Goal: Book appointment/travel/reservation

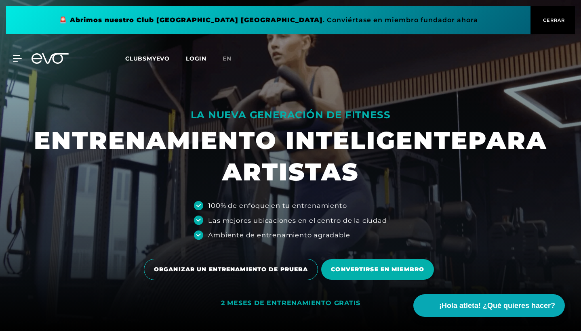
click at [18, 63] on div "MYEVO INICIO DE SESIÓN ACERCA DE EVO MEMBRESÍAS ENTRENAMIENTO DE PRUEBA PASE DE…" at bounding box center [291, 58] width 578 height 23
click at [17, 54] on div "MYEVO INICIO DE SESIÓN ACERCA DE EVO MEMBRESÍAS ENTRENAMIENTO DE PRUEBA PASE DE…" at bounding box center [291, 58] width 578 height 23
click at [15, 57] on icon at bounding box center [19, 58] width 12 height 7
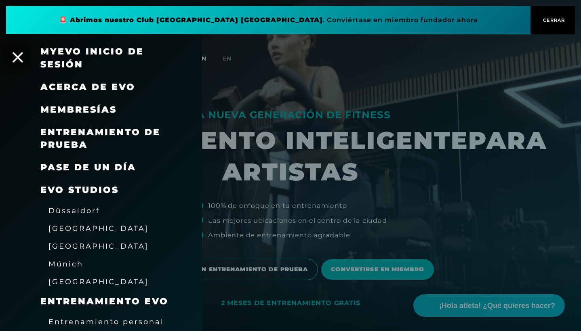
click at [19, 56] on icon at bounding box center [18, 57] width 11 height 11
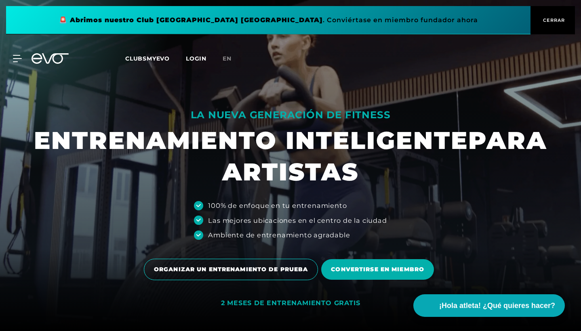
click at [546, 15] on button "CERRAR" at bounding box center [552, 20] width 44 height 28
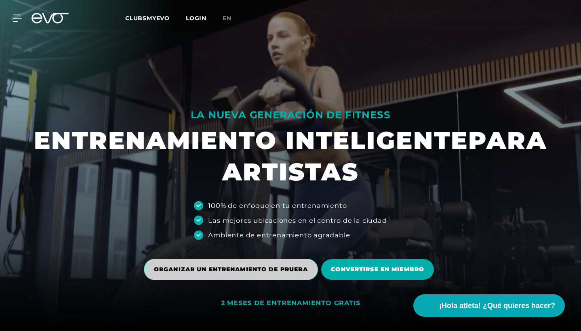
click at [285, 270] on span "ORGANIZAR UN ENTRENAMIENTO DE PRUEBA" at bounding box center [231, 269] width 154 height 8
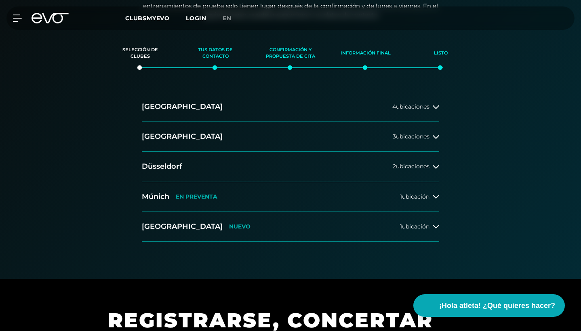
scroll to position [183, 0]
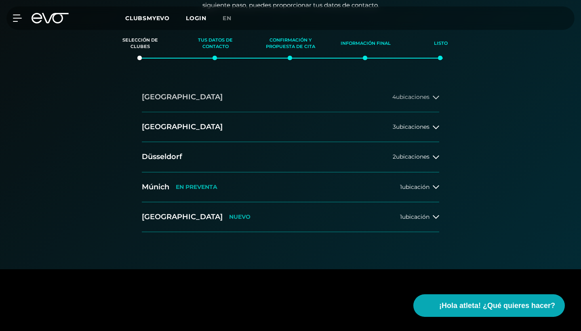
click at [398, 101] on button "Hamburgo 4 ubicaciones" at bounding box center [290, 97] width 297 height 30
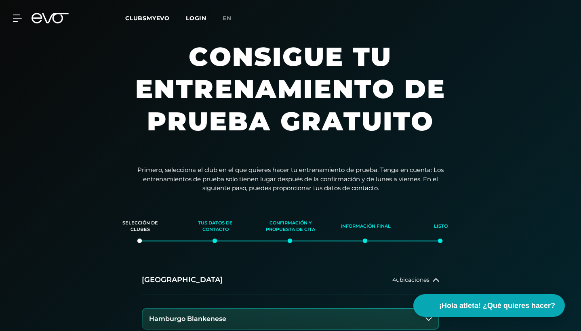
scroll to position [0, 0]
click at [236, 20] on link "EN" at bounding box center [232, 18] width 19 height 9
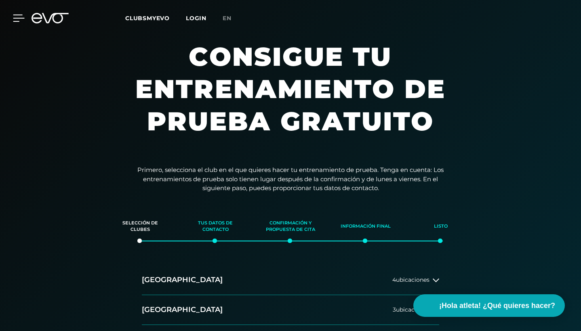
click at [17, 16] on icon at bounding box center [19, 18] width 12 height 7
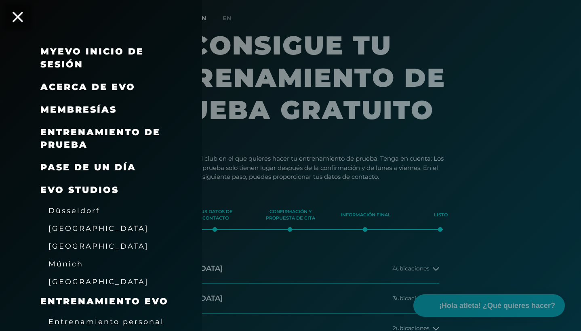
click at [19, 14] on icon at bounding box center [18, 17] width 11 height 11
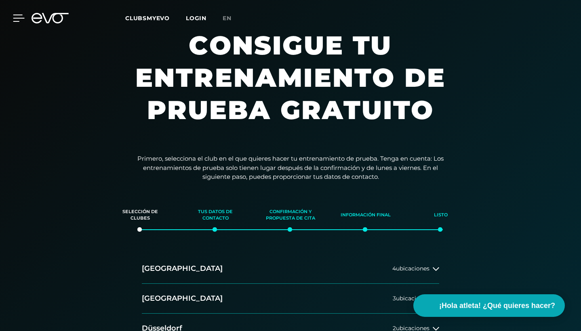
click at [20, 16] on icon at bounding box center [19, 18] width 12 height 7
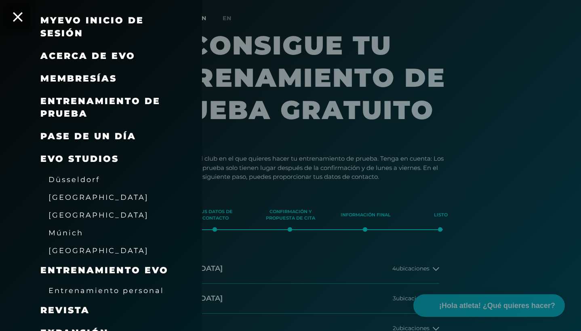
scroll to position [32, 0]
click at [19, 15] on icon at bounding box center [18, 17] width 11 height 11
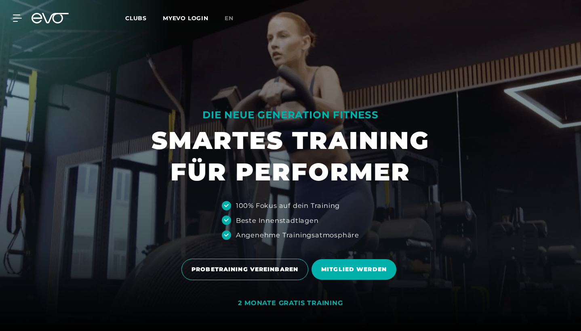
click at [146, 13] on div "MyEVO Login Über EVO Mitgliedschaften Probetraining TAGESPASS EVO Studios Düsse…" at bounding box center [291, 17] width 578 height 23
click at [146, 21] on span "Clubs" at bounding box center [135, 18] width 21 height 7
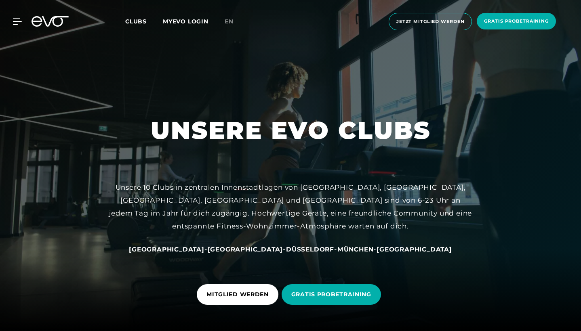
click at [146, 21] on span "Clubs" at bounding box center [135, 21] width 21 height 7
click at [15, 17] on div "MyEVO Login Über EVO Mitgliedschaften Probetraining TAGESPASS EVO Studios Düsse…" at bounding box center [291, 21] width 578 height 30
